Goal: Browse casually

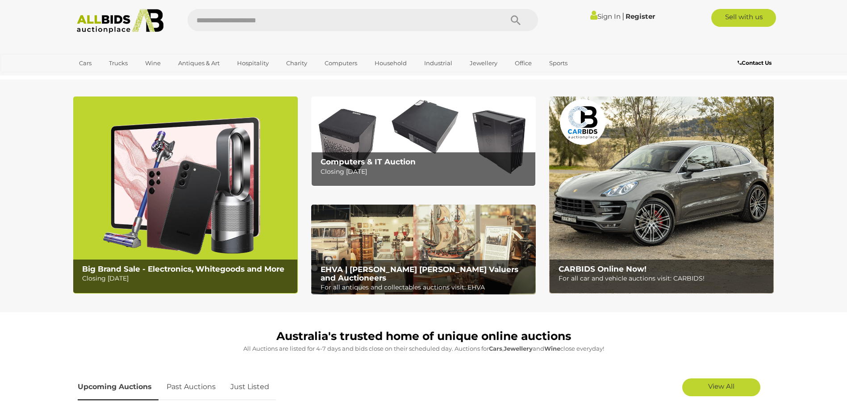
click at [631, 222] on img at bounding box center [661, 194] width 225 height 197
click at [0, 0] on link "View All Sydney Auctions" at bounding box center [0, 0] width 0 height 0
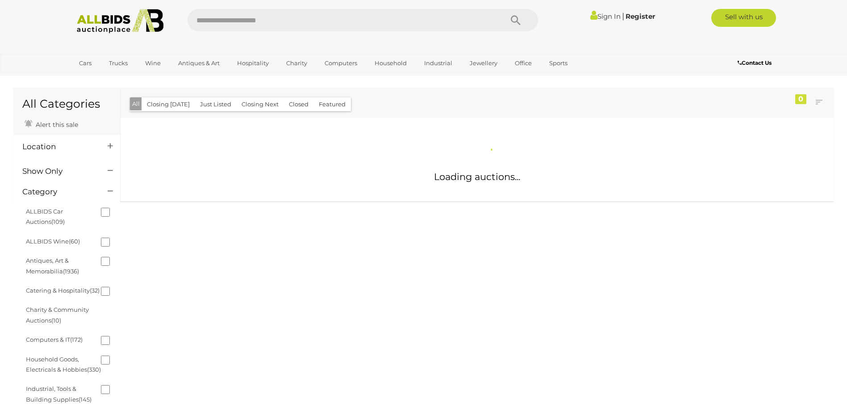
click at [0, 0] on link "Bikes & Scooters" at bounding box center [0, 0] width 0 height 0
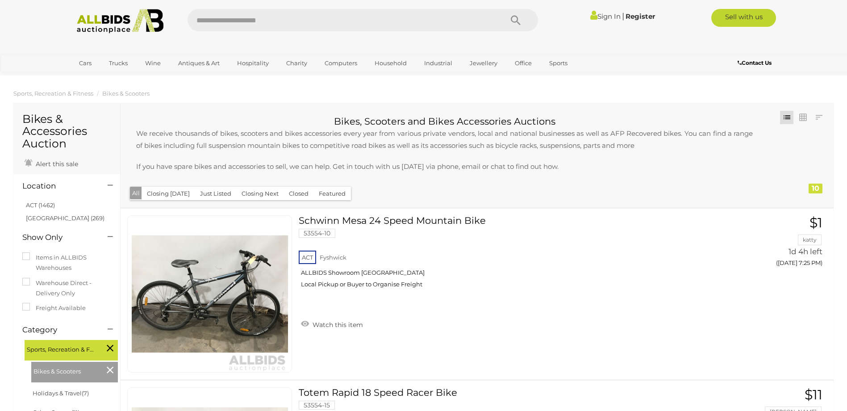
click at [0, 0] on link "Plant & Machinery" at bounding box center [0, 0] width 0 height 0
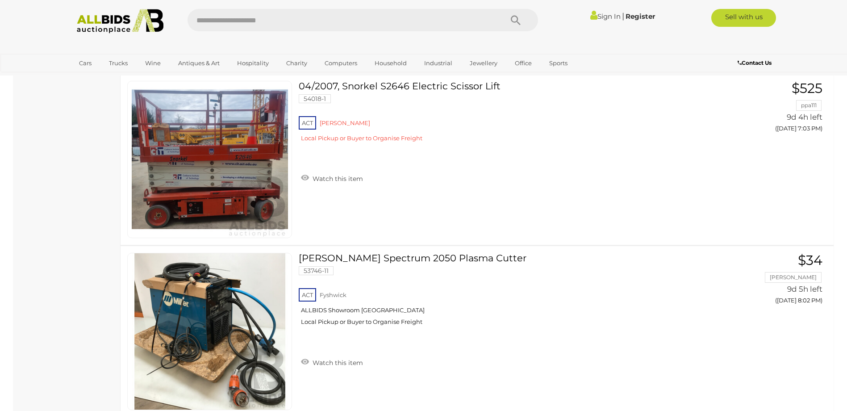
scroll to position [983, 0]
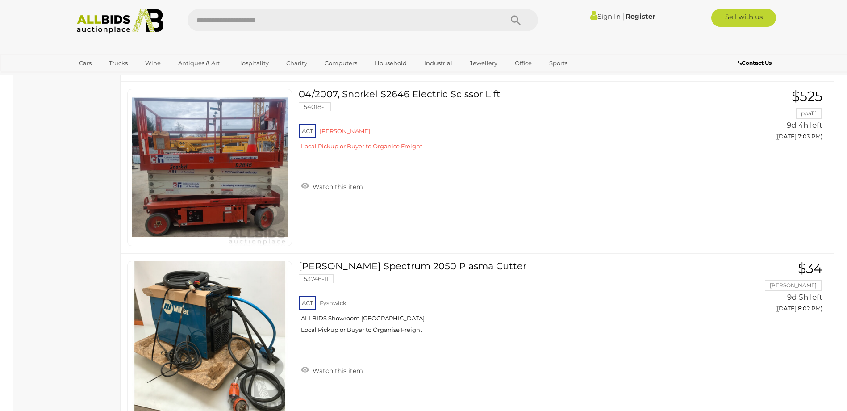
click at [0, 0] on link "View All Charity Auctions" at bounding box center [0, 0] width 0 height 0
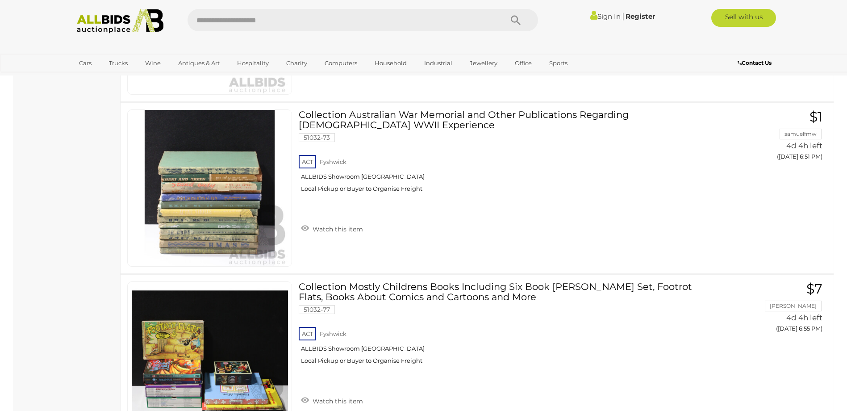
scroll to position [893, 0]
